Goal: Check status: Check status

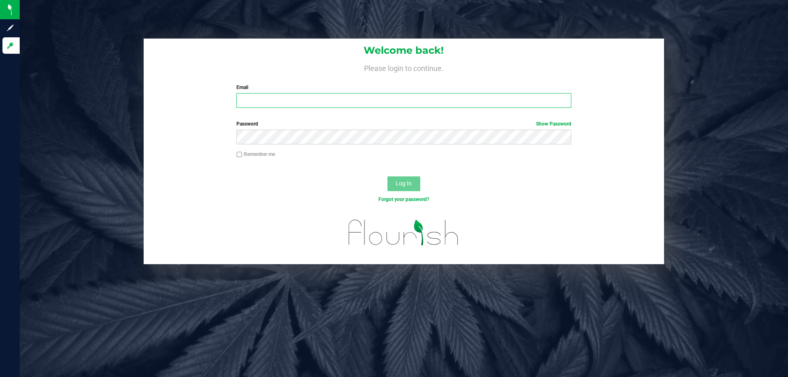
click at [268, 104] on input "Email" at bounding box center [403, 100] width 334 height 15
type input "cstutz@Liveparallel.com"
click at [166, 102] on div "Welcome back! Please login to continue. Email cstutz@Liveparallel.com Required …" at bounding box center [404, 77] width 520 height 76
click at [387, 175] on div "Log In" at bounding box center [404, 186] width 520 height 27
click at [400, 179] on button "Log In" at bounding box center [403, 183] width 33 height 15
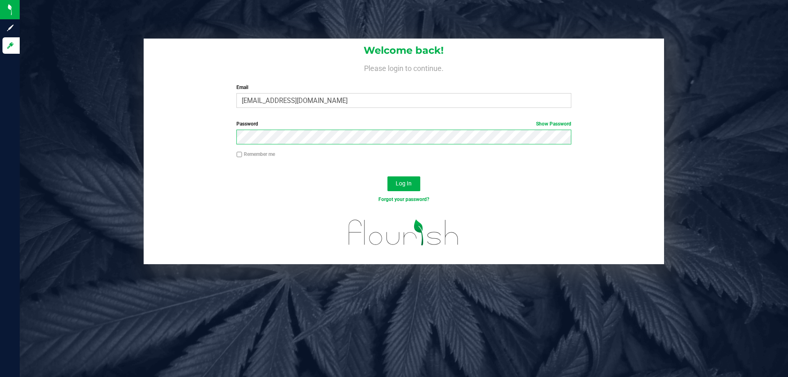
click at [387, 176] on button "Log In" at bounding box center [403, 183] width 33 height 15
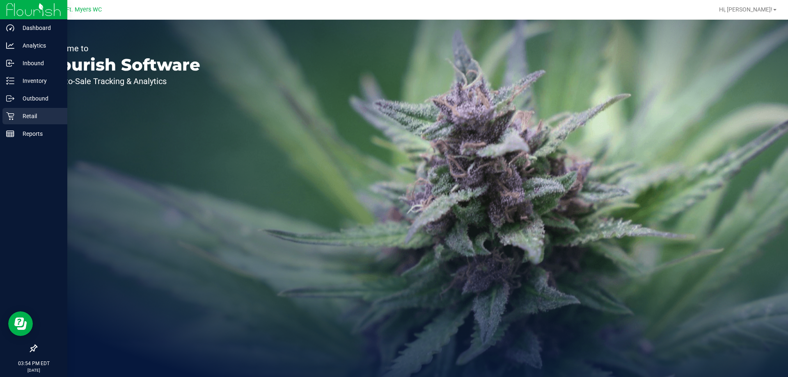
click at [8, 119] on icon at bounding box center [10, 116] width 8 height 8
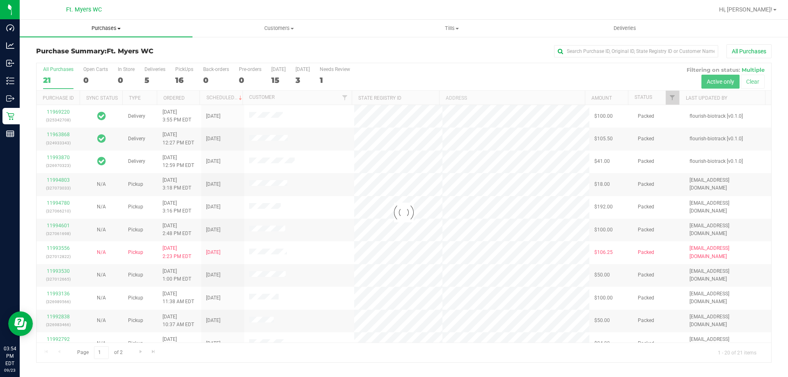
click at [117, 25] on span "Purchases" at bounding box center [106, 28] width 173 height 7
click at [248, 53] on h3 "Purchase Summary: Ft. Myers WC" at bounding box center [158, 51] width 245 height 7
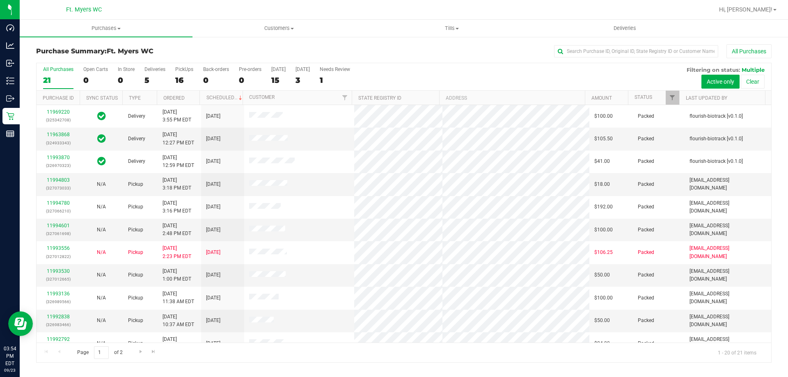
click at [142, 80] on div "All Purchases 21 Open Carts 0 In Store 0 Deliveries 5 PickUps 16 Back-orders 0 …" at bounding box center [404, 76] width 734 height 27
click at [144, 80] on div "5" at bounding box center [154, 79] width 21 height 9
click at [0, 0] on input "Deliveries 5" at bounding box center [0, 0] width 0 height 0
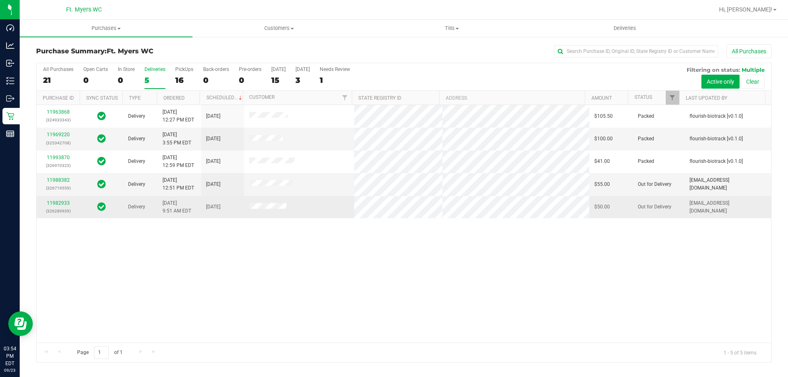
click at [59, 211] on p "(326289939)" at bounding box center [57, 211] width 33 height 8
click at [52, 204] on link "11982933" at bounding box center [58, 203] width 23 height 6
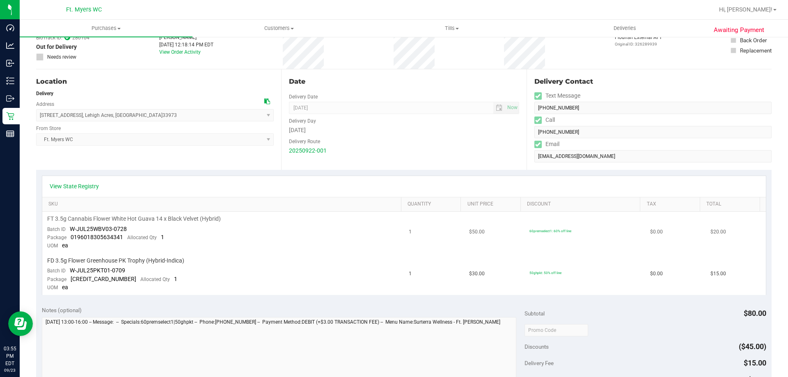
scroll to position [123, 0]
